Goal: Task Accomplishment & Management: Manage account settings

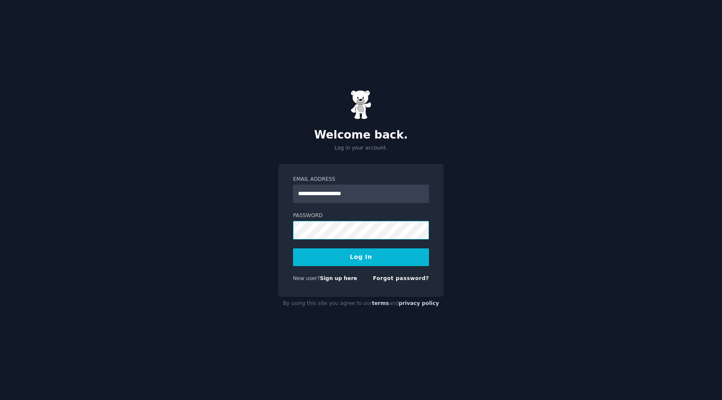
click at [293, 248] on button "Log In" at bounding box center [361, 257] width 136 height 18
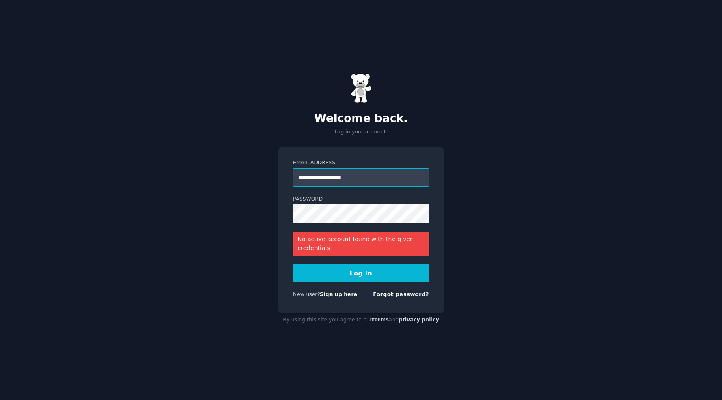
click at [360, 180] on input "**********" at bounding box center [361, 177] width 136 height 19
type input "**********"
click at [351, 276] on button "Log In" at bounding box center [361, 273] width 136 height 18
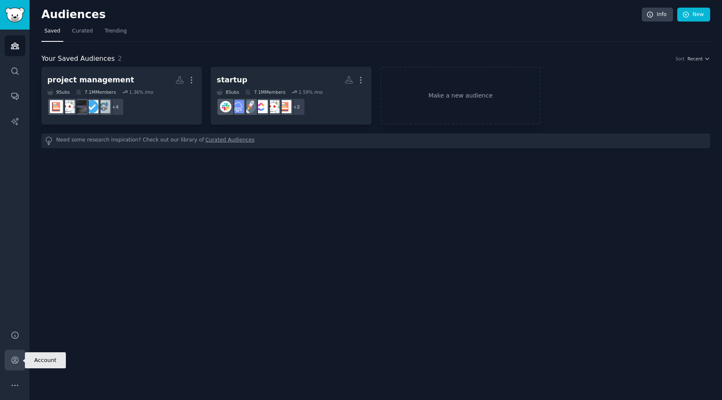
click at [9, 361] on link "Account" at bounding box center [15, 360] width 21 height 21
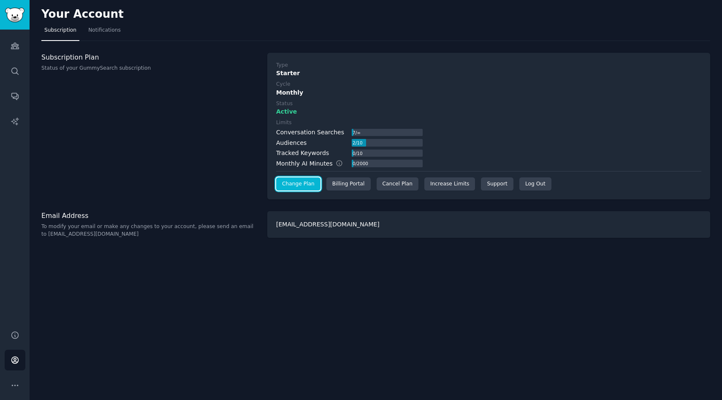
click at [300, 188] on link "Change Plan" at bounding box center [298, 184] width 44 height 14
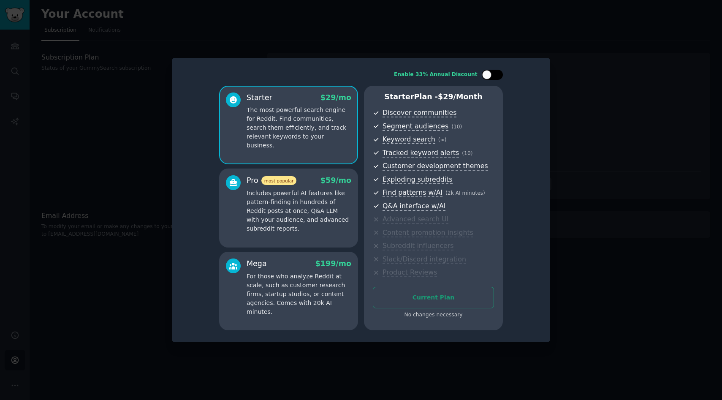
click at [492, 74] on div at bounding box center [492, 75] width 21 height 10
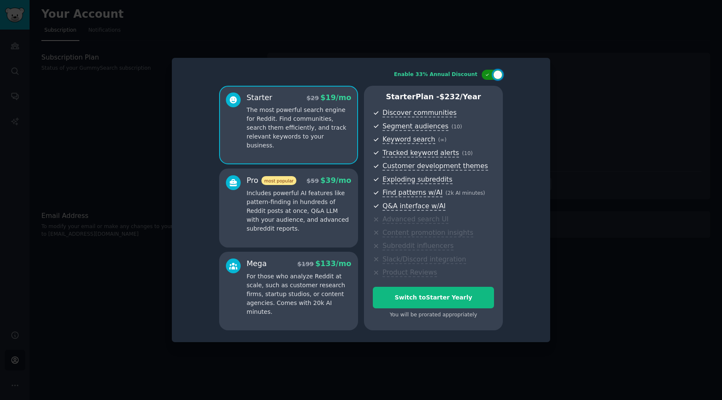
click at [498, 75] on div at bounding box center [497, 74] width 9 height 9
checkbox input "false"
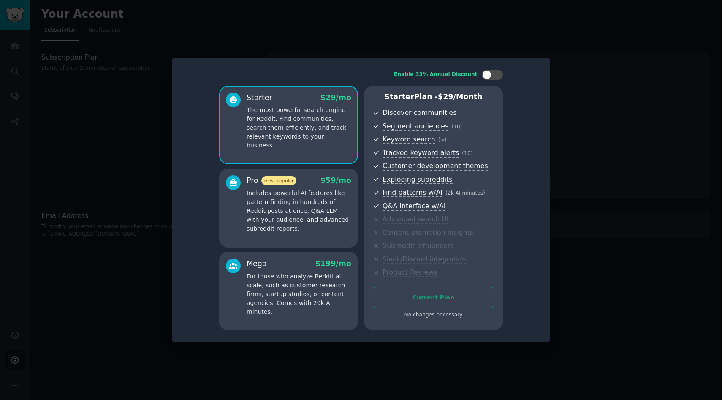
click at [562, 54] on div at bounding box center [361, 200] width 722 height 400
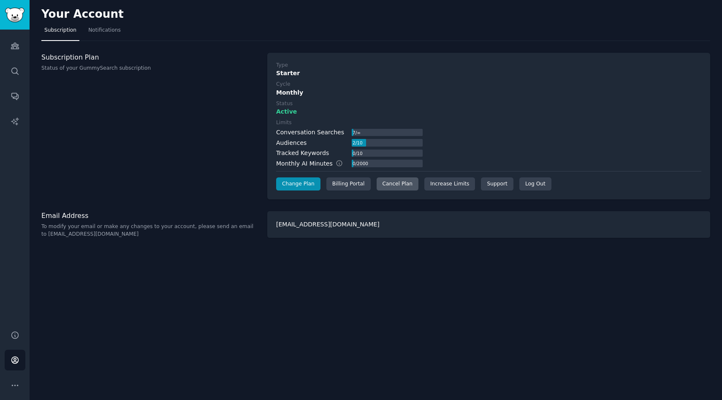
click at [408, 188] on div "Cancel Plan" at bounding box center [398, 184] width 42 height 14
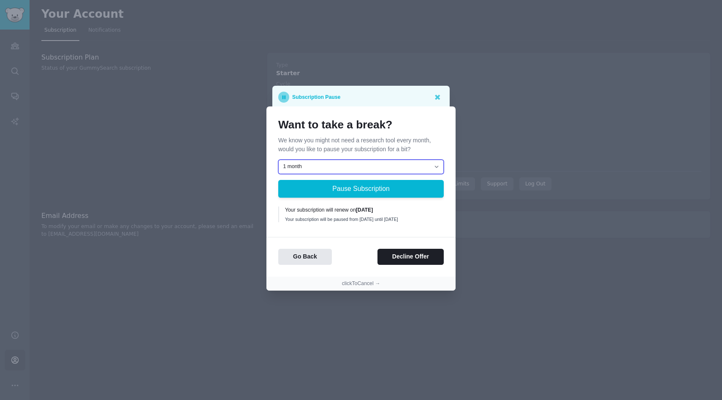
click at [411, 165] on select "1 month 2 months 3 months Choose a custom date to resume" at bounding box center [361, 167] width 166 height 14
click at [396, 260] on button "Decline Offer" at bounding box center [411, 257] width 66 height 16
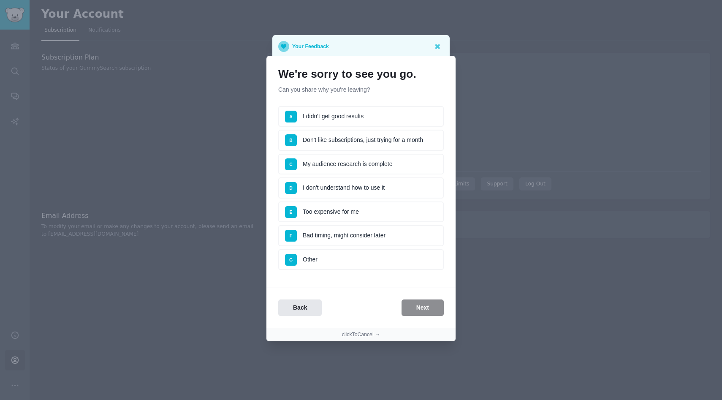
click at [329, 267] on li "G Other" at bounding box center [361, 259] width 166 height 21
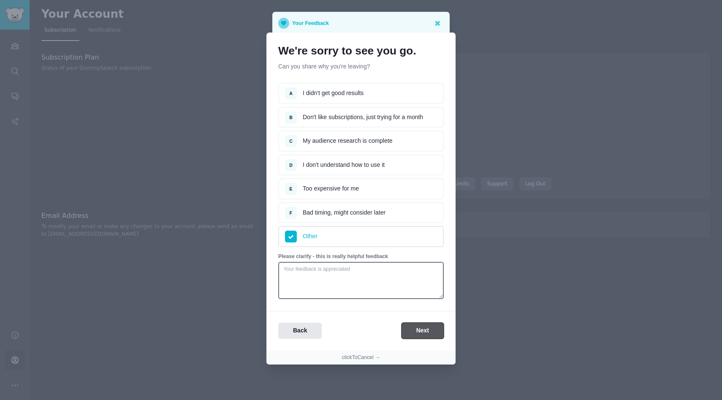
click at [406, 333] on button "Next" at bounding box center [423, 331] width 42 height 16
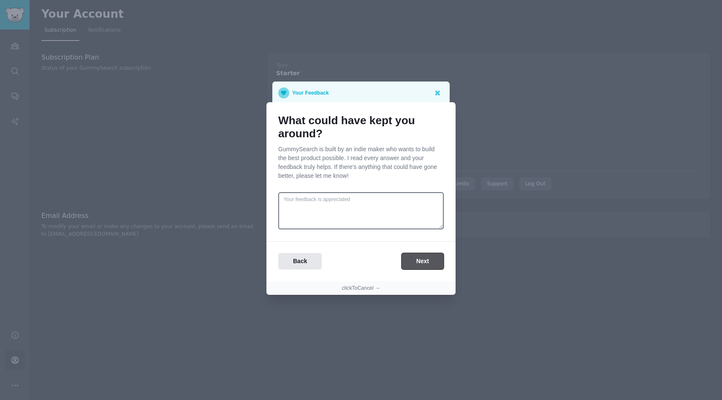
click at [409, 264] on button "Next" at bounding box center [423, 261] width 42 height 16
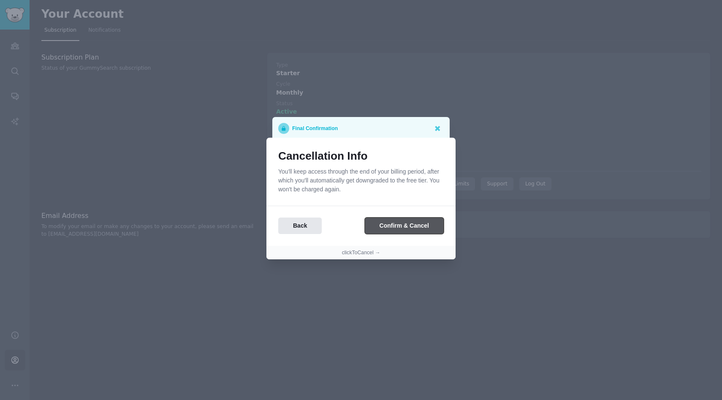
click at [415, 231] on button "Confirm & Cancel" at bounding box center [404, 226] width 79 height 16
